Goal: Navigation & Orientation: Find specific page/section

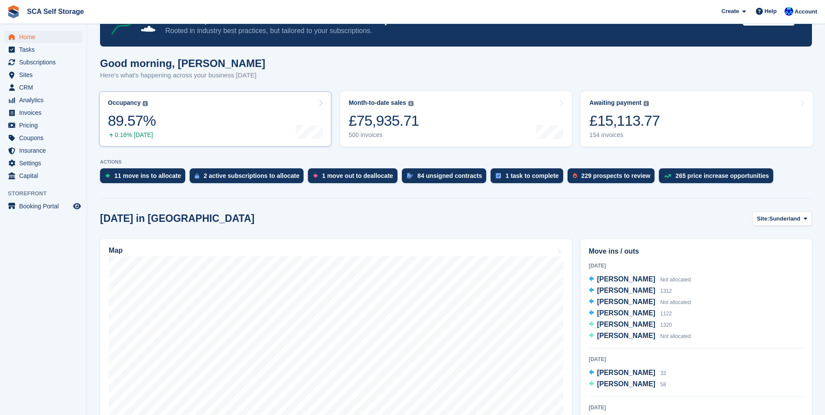
scroll to position [43, 0]
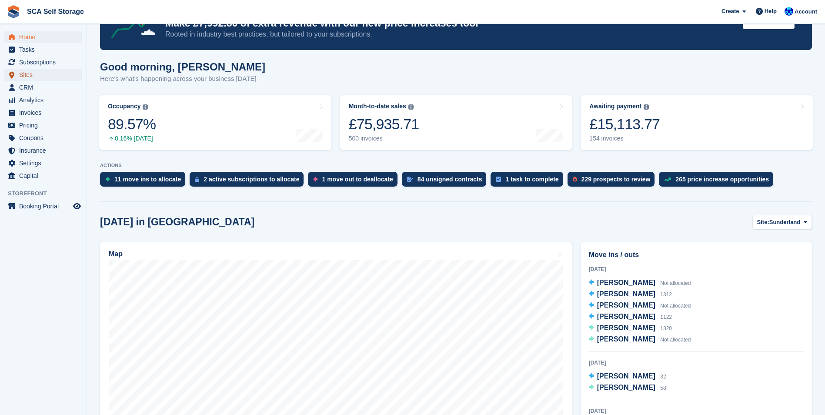
click at [50, 76] on span "Sites" at bounding box center [45, 75] width 52 height 12
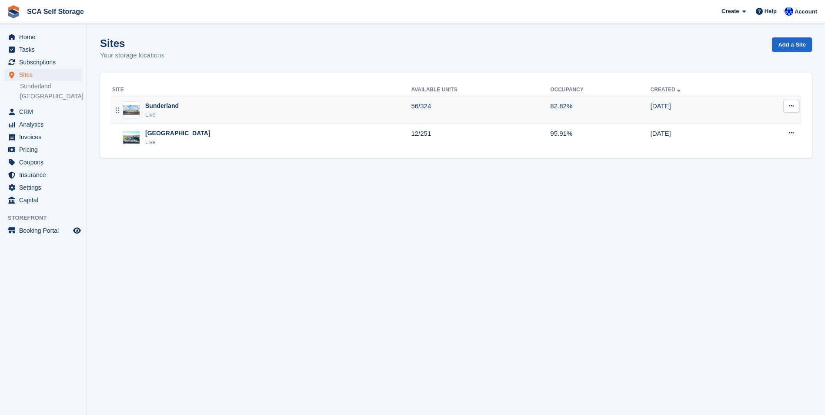
click at [169, 112] on div "Live" at bounding box center [161, 114] width 33 height 9
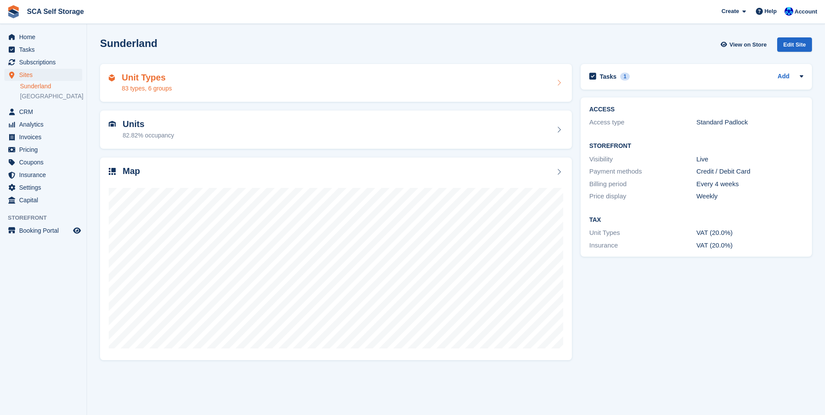
click at [182, 93] on div "Unit Types 83 types, 6 groups" at bounding box center [336, 83] width 472 height 38
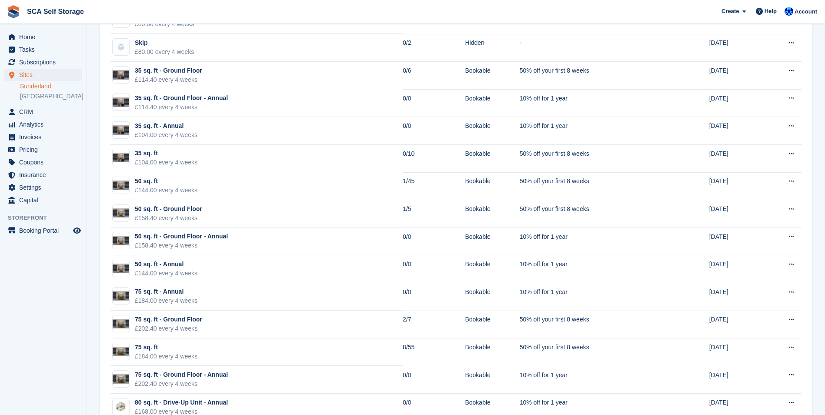
scroll to position [565, 0]
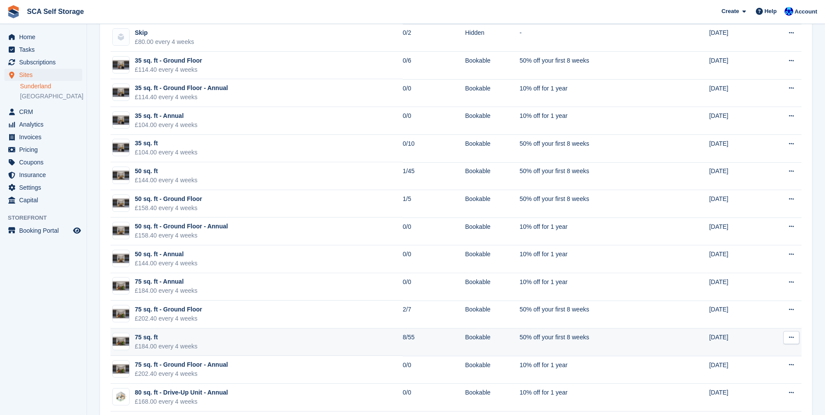
click at [253, 342] on td "75 sq. ft £184.00 every 4 weeks" at bounding box center [256, 342] width 292 height 28
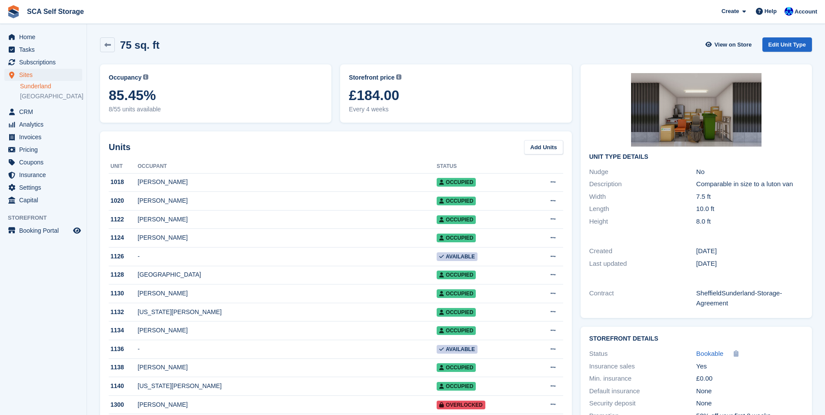
click at [51, 86] on link "Sunderland" at bounding box center [51, 86] width 62 height 8
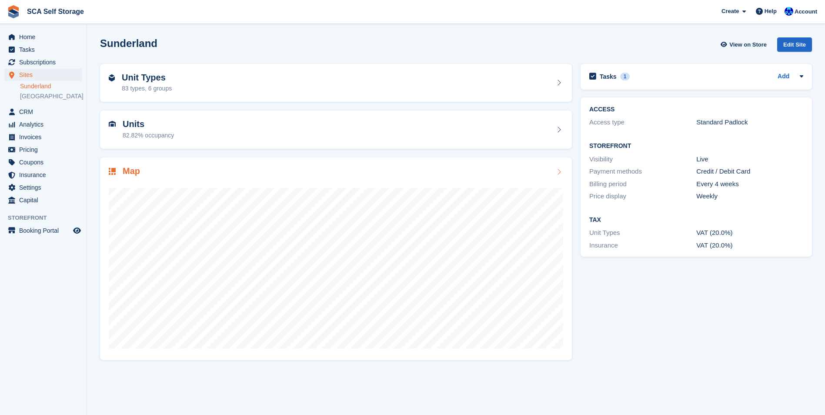
click at [176, 185] on div at bounding box center [336, 264] width 454 height 174
